Goal: Task Accomplishment & Management: Use online tool/utility

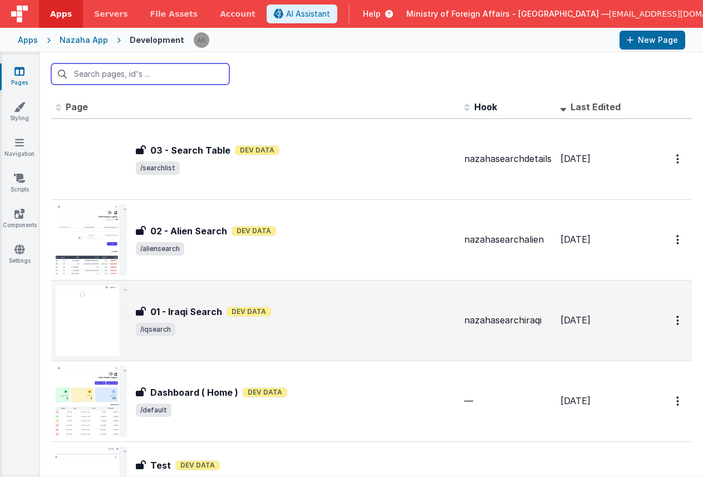
scroll to position [77, 0]
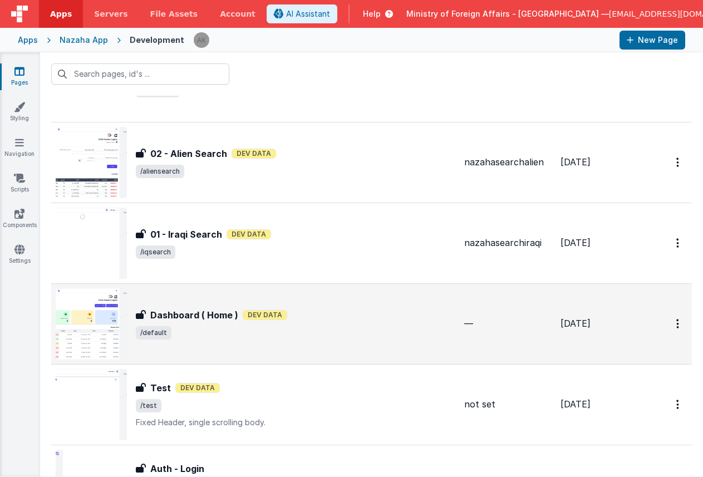
click at [100, 306] on img at bounding box center [91, 323] width 71 height 71
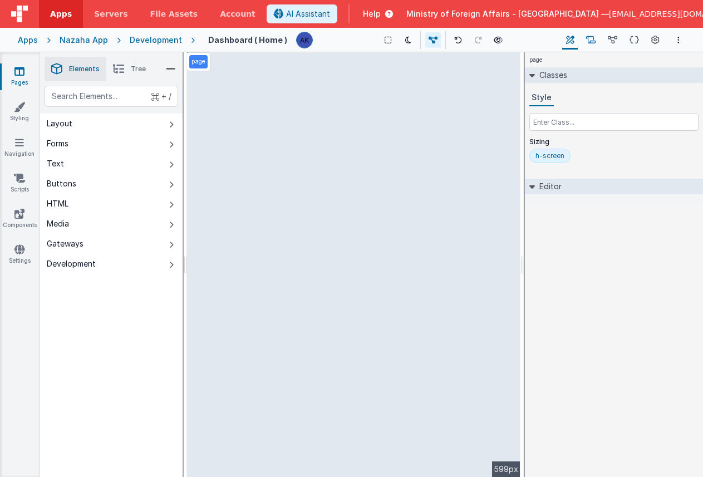
click at [590, 40] on icon at bounding box center [590, 41] width 9 height 12
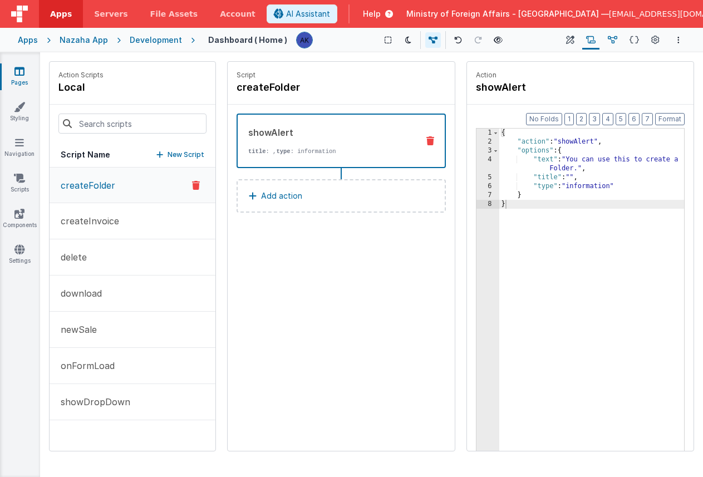
click at [609, 40] on icon at bounding box center [612, 41] width 9 height 12
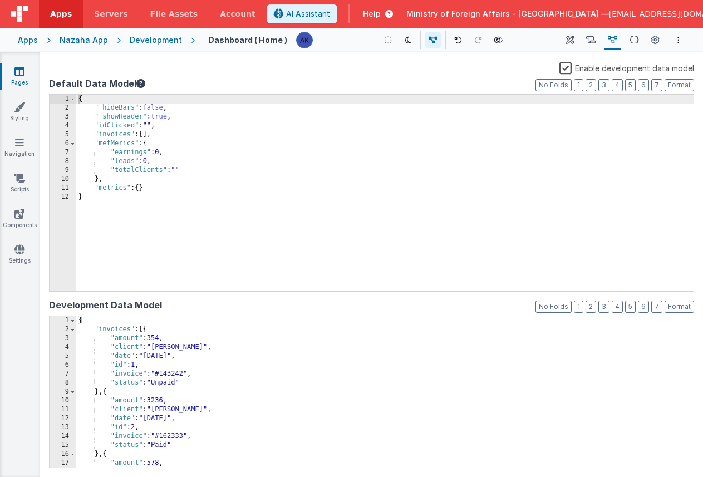
click at [180, 119] on div "{ "_hideBars" : false , "_showHeader" : true , "idClicked" : "" , "invoices" : …" at bounding box center [385, 202] width 618 height 214
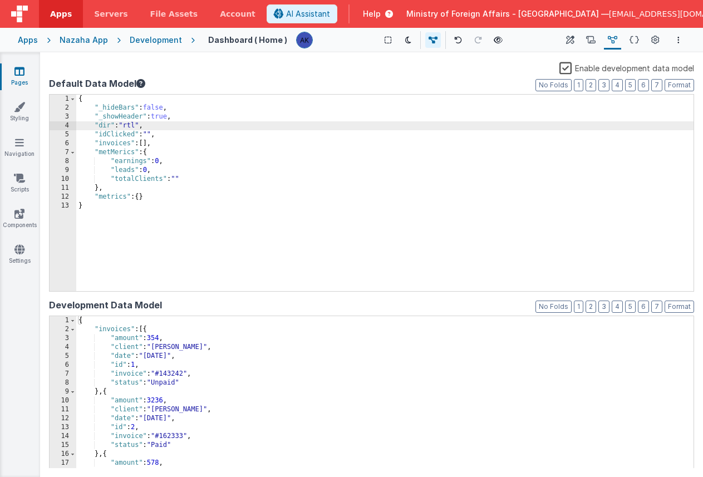
click at [24, 41] on div "Apps" at bounding box center [28, 40] width 20 height 11
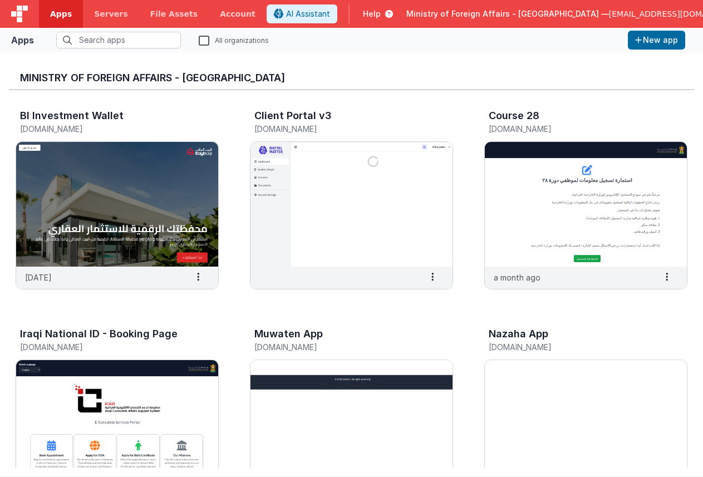
click at [135, 399] on img at bounding box center [117, 422] width 202 height 125
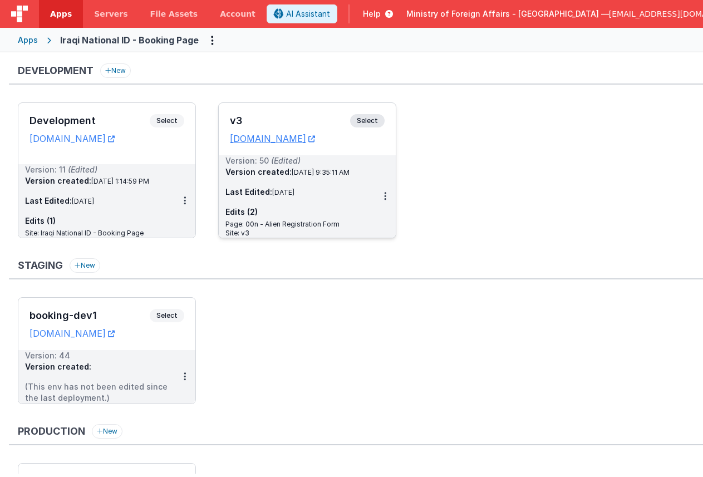
click at [361, 121] on span "Select" at bounding box center [367, 120] width 35 height 13
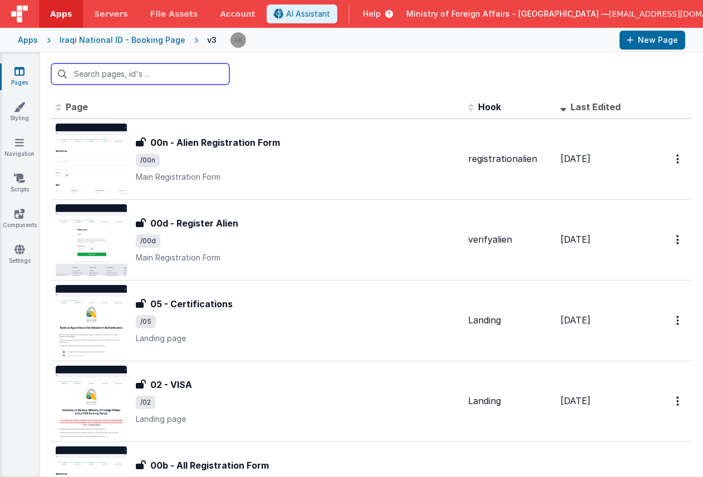
click at [153, 76] on input "text" at bounding box center [140, 73] width 178 height 21
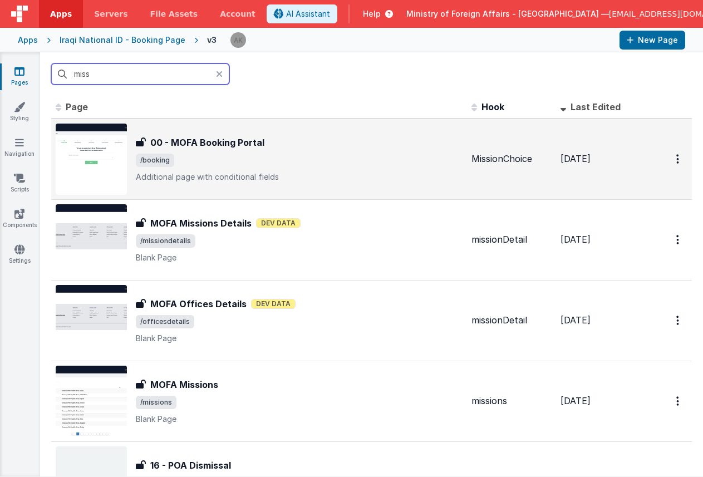
type input "miss"
click at [105, 168] on img at bounding box center [91, 159] width 71 height 71
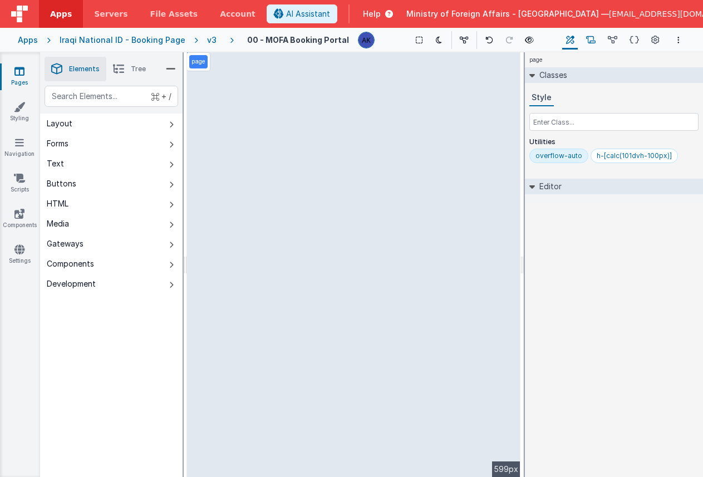
click at [596, 41] on icon at bounding box center [590, 41] width 9 height 12
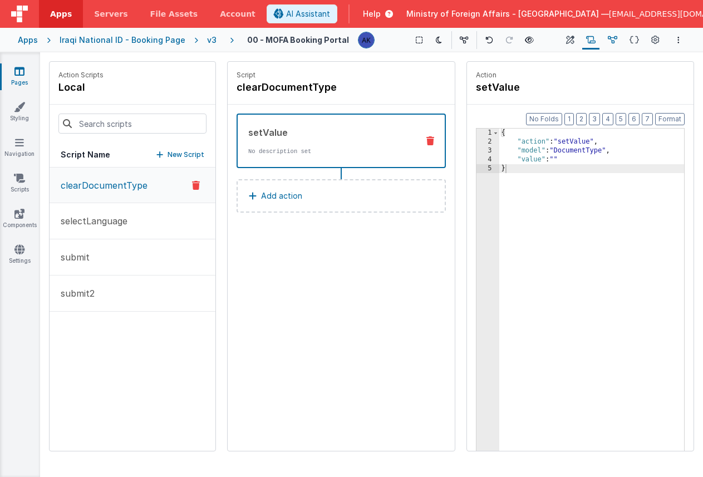
click at [610, 40] on icon at bounding box center [612, 41] width 9 height 12
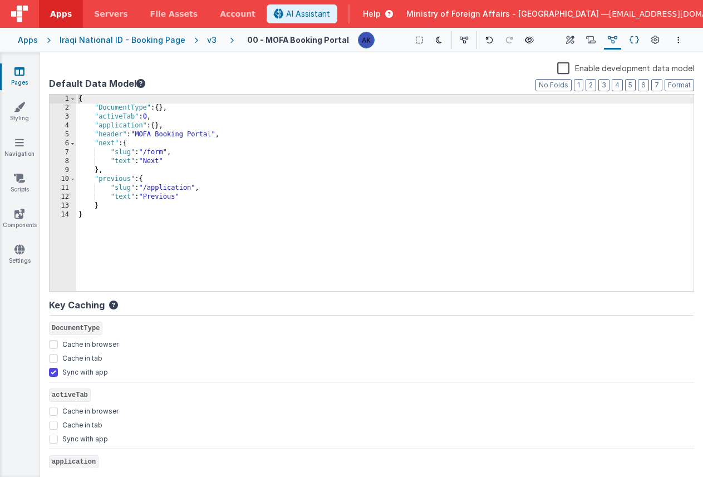
click at [628, 39] on button "Schema" at bounding box center [634, 40] width 17 height 19
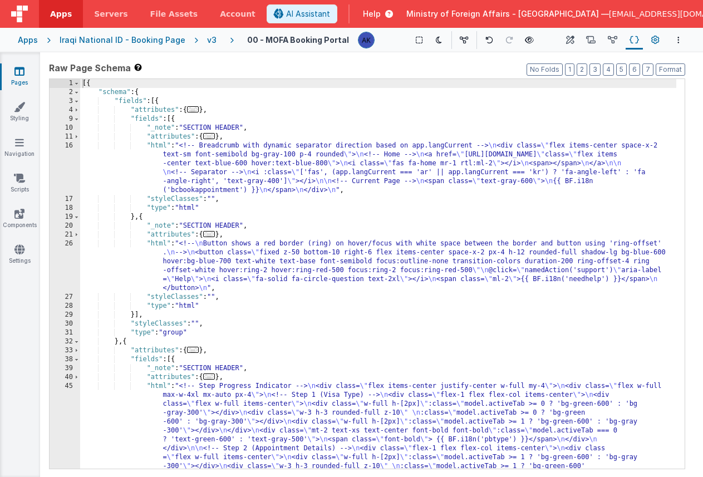
click at [651, 41] on icon at bounding box center [655, 41] width 8 height 12
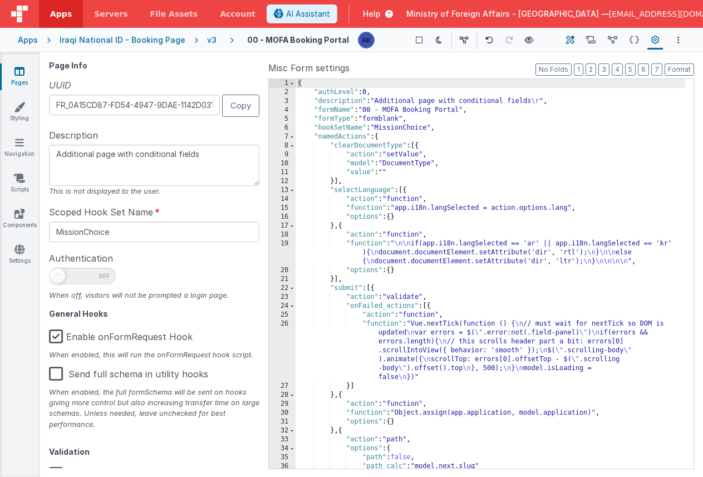
click at [571, 38] on icon at bounding box center [570, 41] width 8 height 12
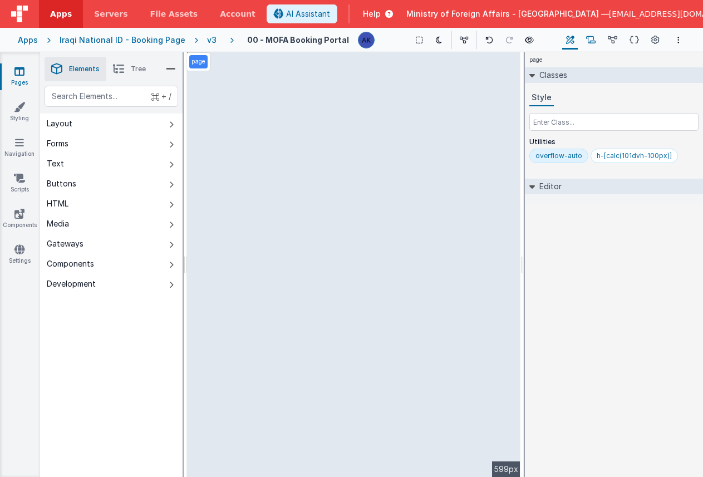
click at [595, 39] on icon at bounding box center [590, 41] width 9 height 12
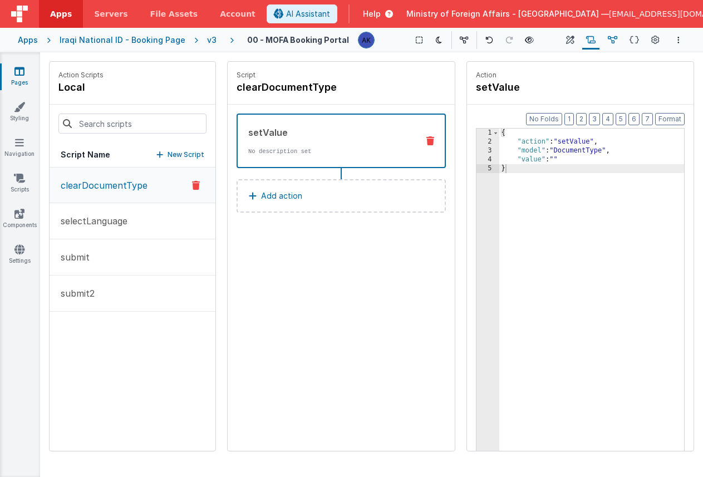
click at [607, 40] on button "Data Model" at bounding box center [612, 40] width 17 height 19
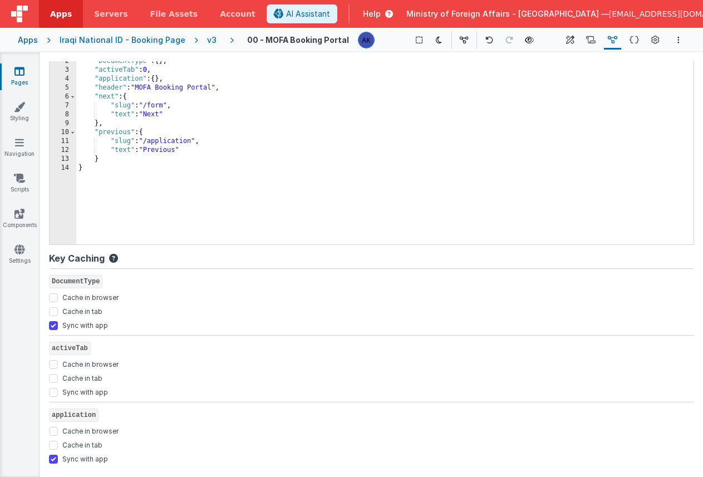
scroll to position [94, 0]
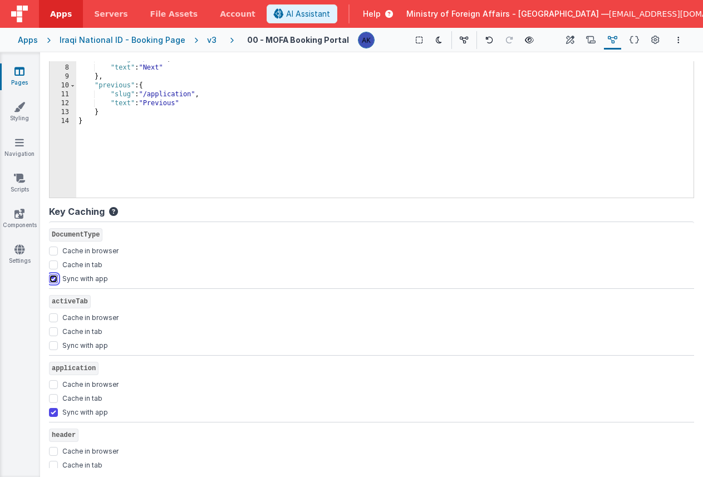
click at [56, 280] on input "Sync with app" at bounding box center [53, 279] width 9 height 9
click at [55, 280] on input "Sync with app" at bounding box center [53, 279] width 9 height 9
checkbox input "true"
